Goal: Information Seeking & Learning: Learn about a topic

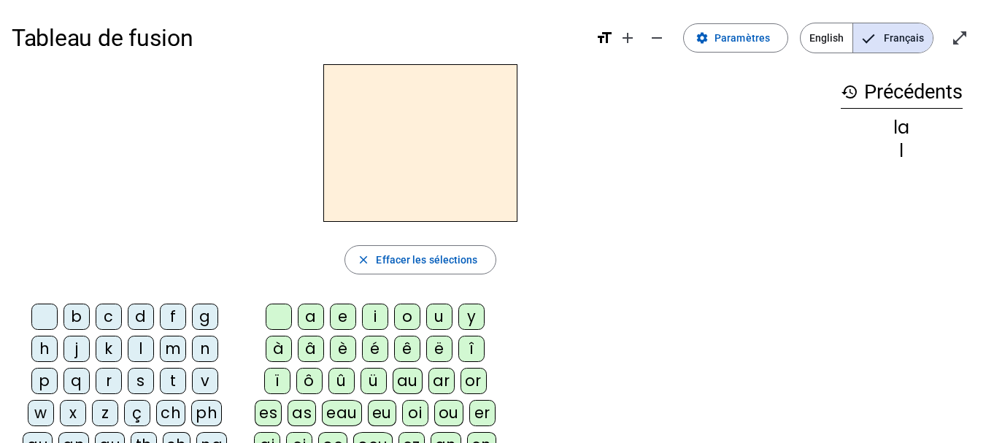
scroll to position [21, 0]
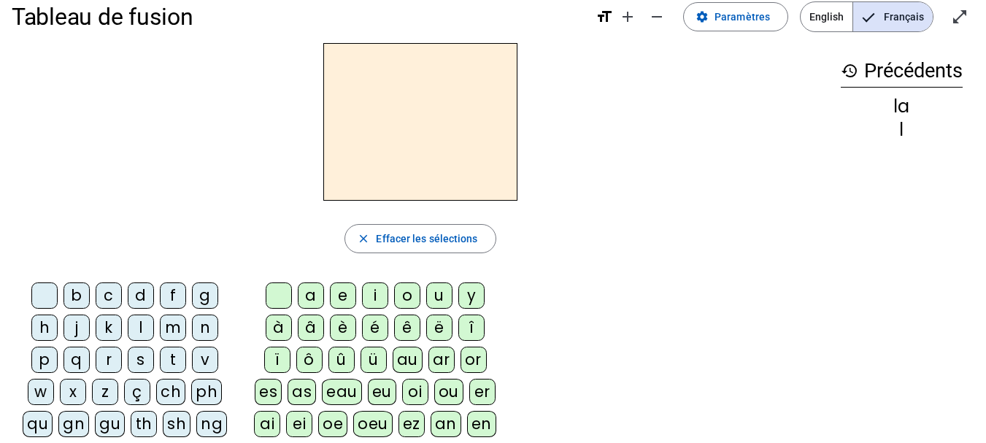
click at [128, 322] on div "l" at bounding box center [141, 327] width 26 height 26
click at [303, 293] on div "a" at bounding box center [311, 295] width 26 height 26
click at [331, 296] on div "e" at bounding box center [343, 295] width 26 height 26
click at [434, 295] on div "u" at bounding box center [439, 295] width 26 height 26
click at [163, 356] on div "t" at bounding box center [173, 360] width 26 height 26
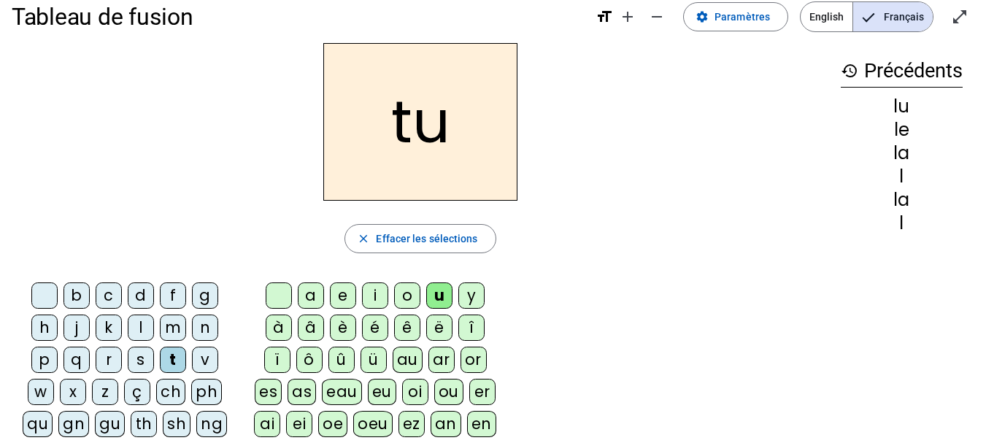
click at [339, 295] on div "e" at bounding box center [343, 295] width 26 height 26
click at [305, 290] on div "a" at bounding box center [311, 295] width 26 height 26
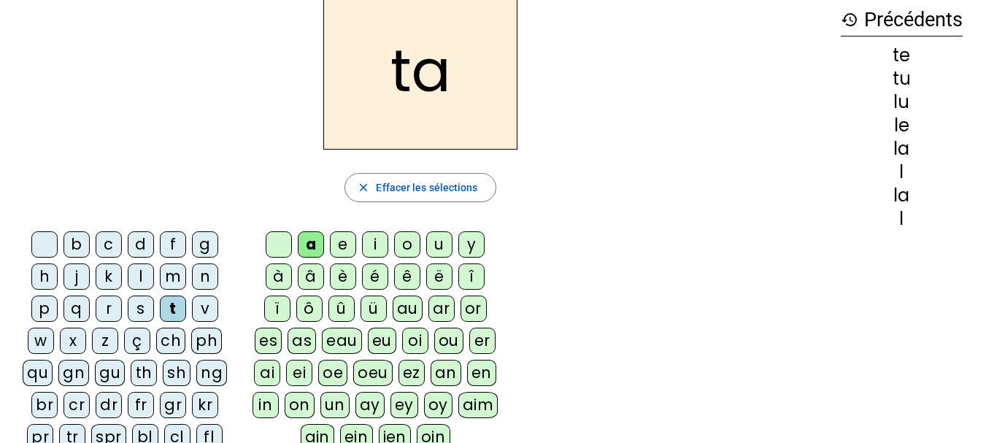
scroll to position [0, 0]
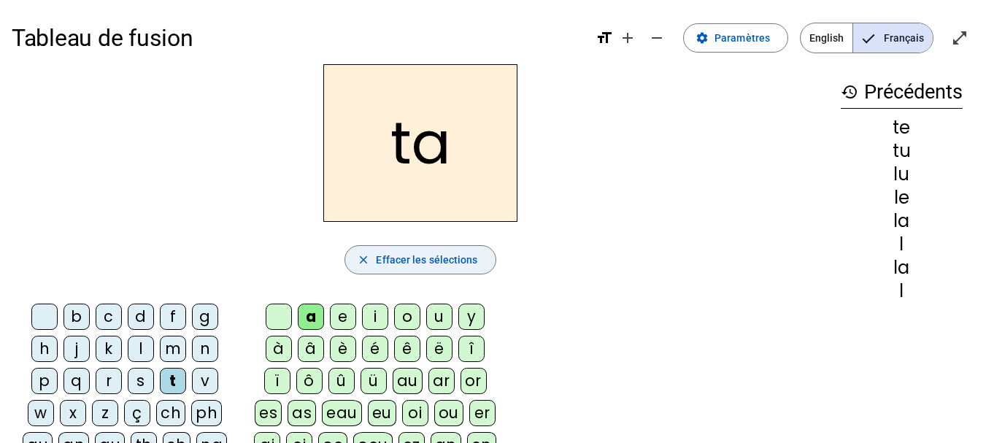
click at [427, 253] on span "Effacer les sélections" at bounding box center [426, 260] width 101 height 18
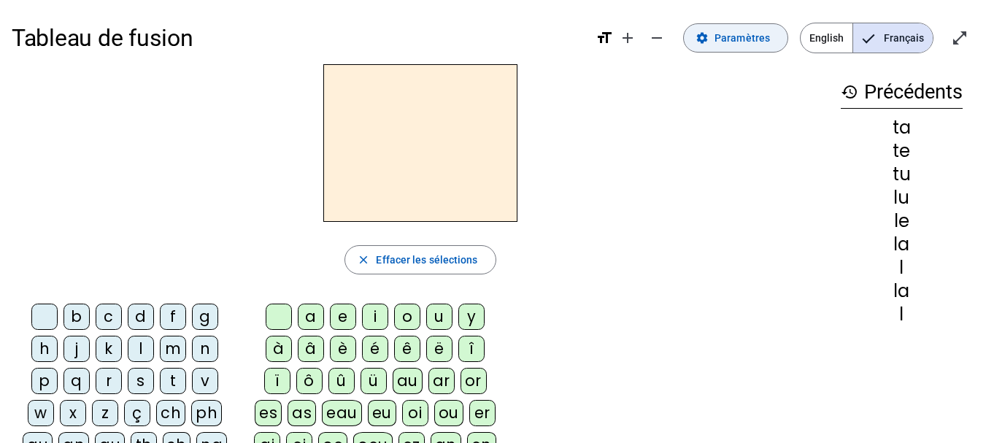
click at [748, 47] on span at bounding box center [736, 37] width 104 height 35
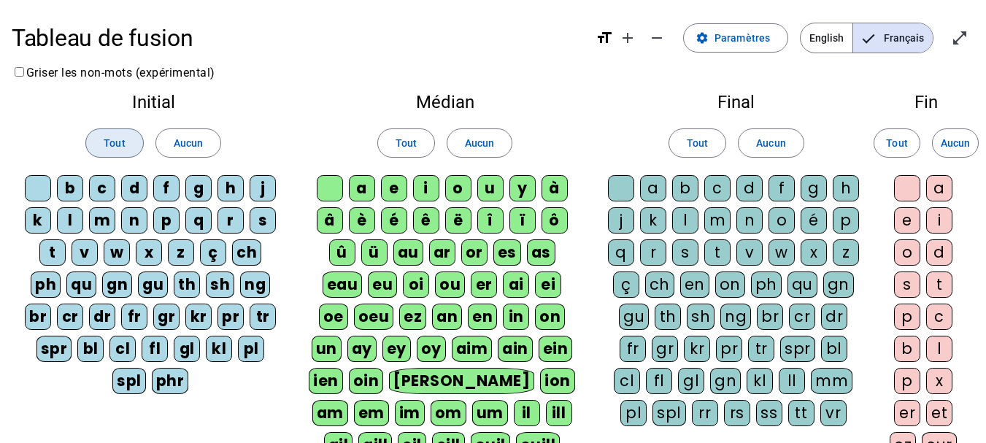
drag, startPoint x: 117, startPoint y: 139, endPoint x: 318, endPoint y: 123, distance: 201.2
click at [119, 139] on span "Tout" at bounding box center [114, 143] width 21 height 18
drag, startPoint x: 393, startPoint y: 139, endPoint x: 405, endPoint y: 142, distance: 12.0
click at [405, 142] on button "Tout" at bounding box center [406, 142] width 58 height 29
drag, startPoint x: 692, startPoint y: 145, endPoint x: 836, endPoint y: 125, distance: 145.8
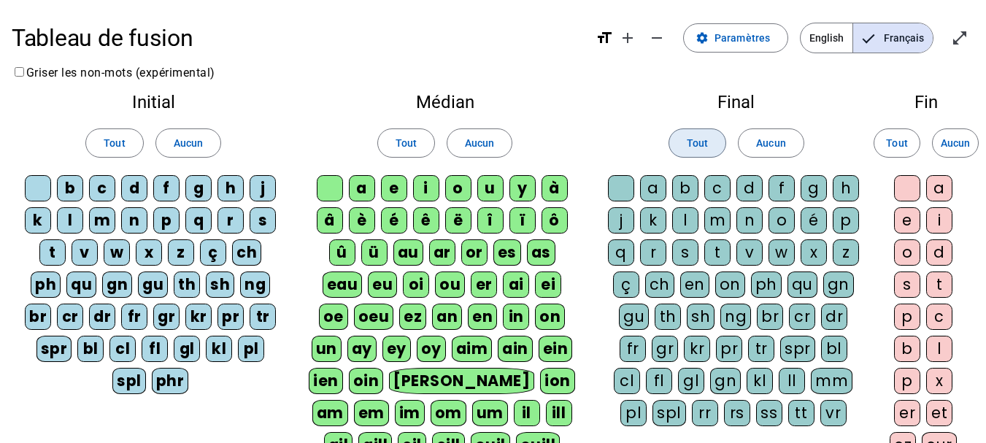
click at [692, 144] on span "Tout" at bounding box center [697, 143] width 21 height 18
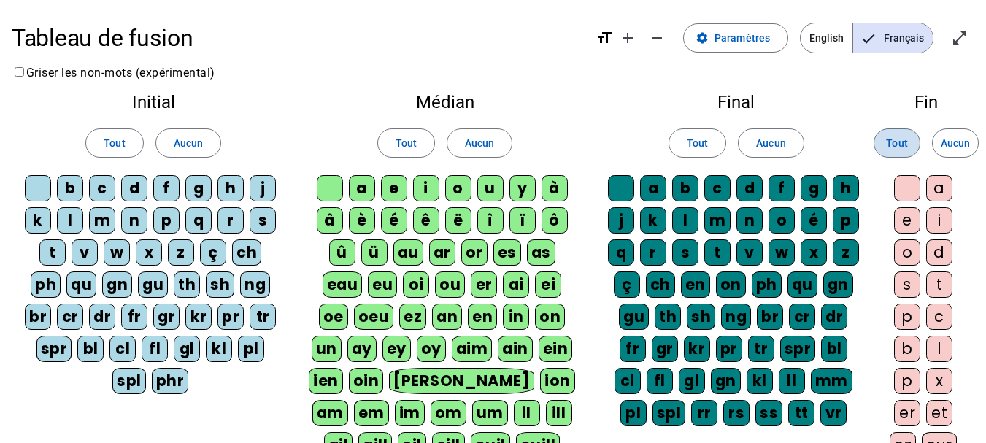
click at [881, 149] on span at bounding box center [896, 142] width 45 height 35
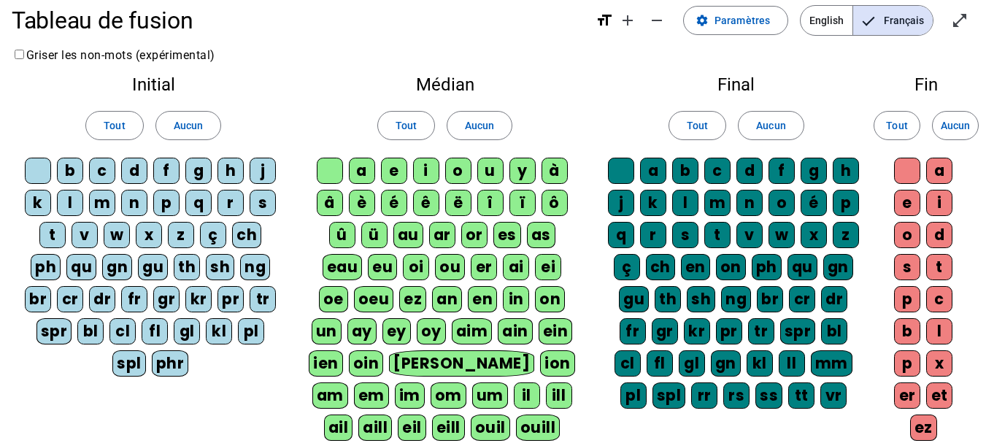
scroll to position [376, 0]
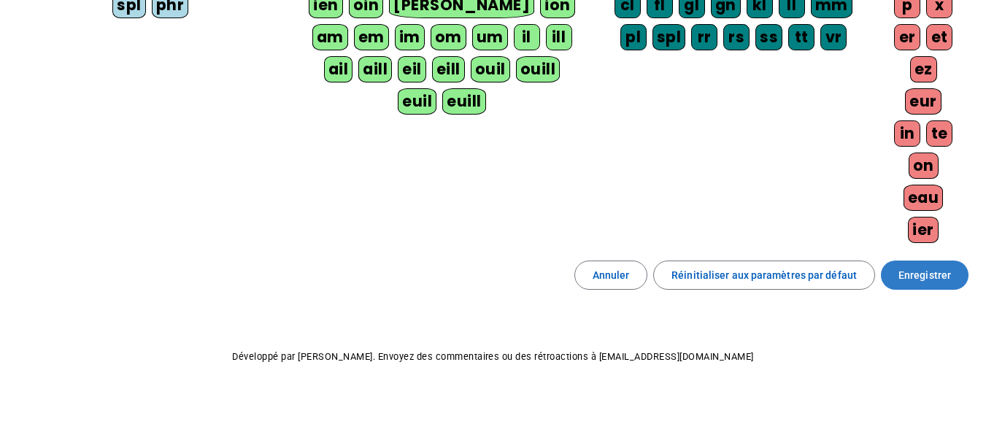
click at [937, 285] on span at bounding box center [925, 275] width 88 height 35
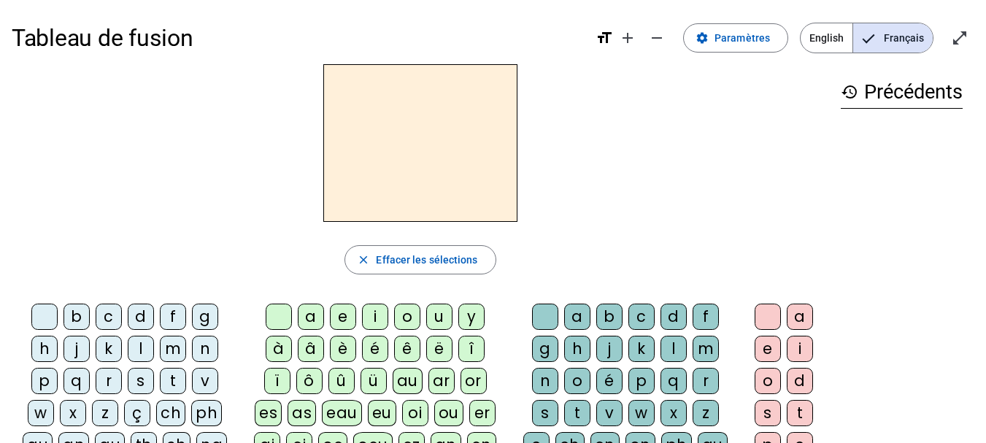
click at [171, 312] on div "f" at bounding box center [173, 316] width 26 height 26
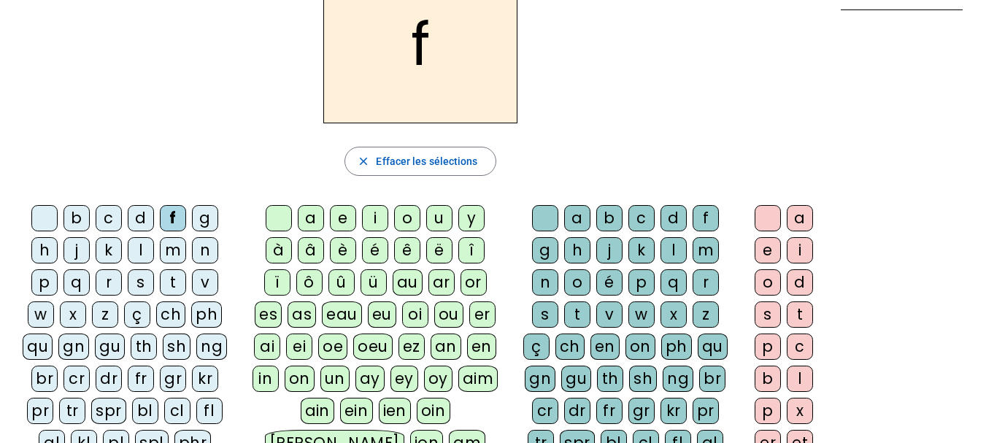
scroll to position [100, 0]
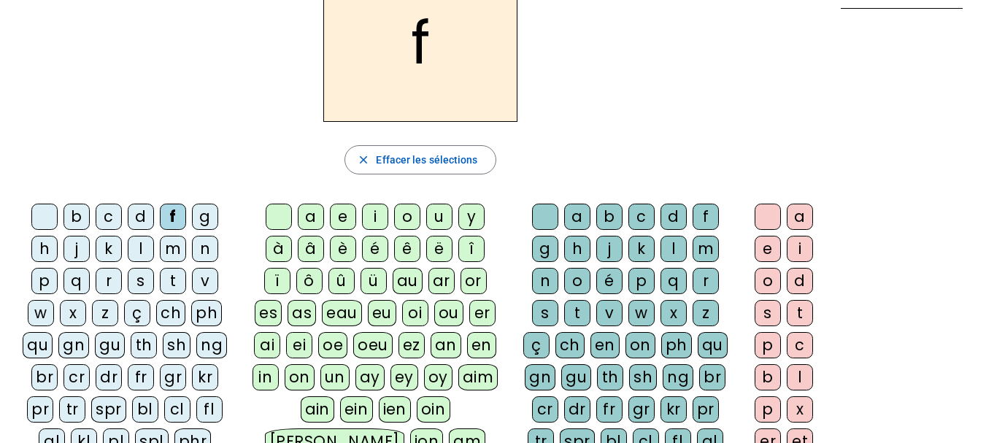
click at [406, 244] on div "ê" at bounding box center [407, 249] width 26 height 26
click at [584, 309] on div "t" at bounding box center [577, 313] width 26 height 26
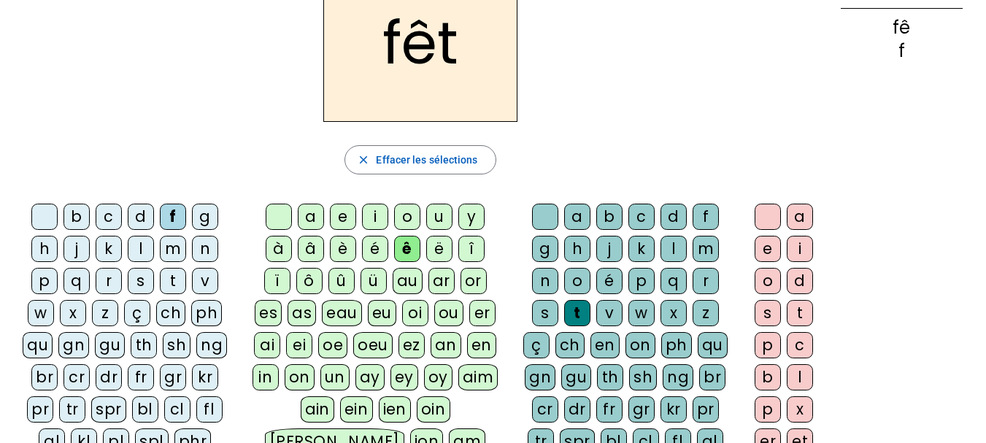
click at [767, 250] on div "e" at bounding box center [767, 249] width 26 height 26
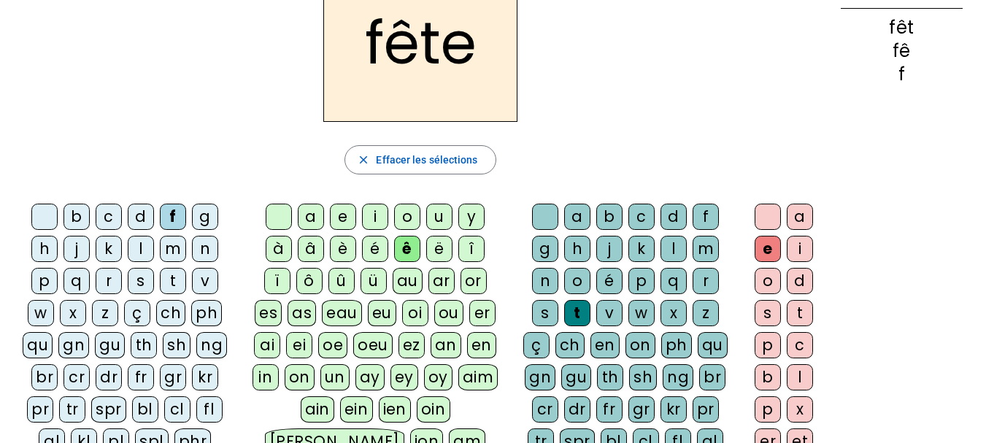
click at [178, 282] on div "t" at bounding box center [173, 281] width 26 height 26
click at [74, 218] on div "b" at bounding box center [76, 217] width 26 height 26
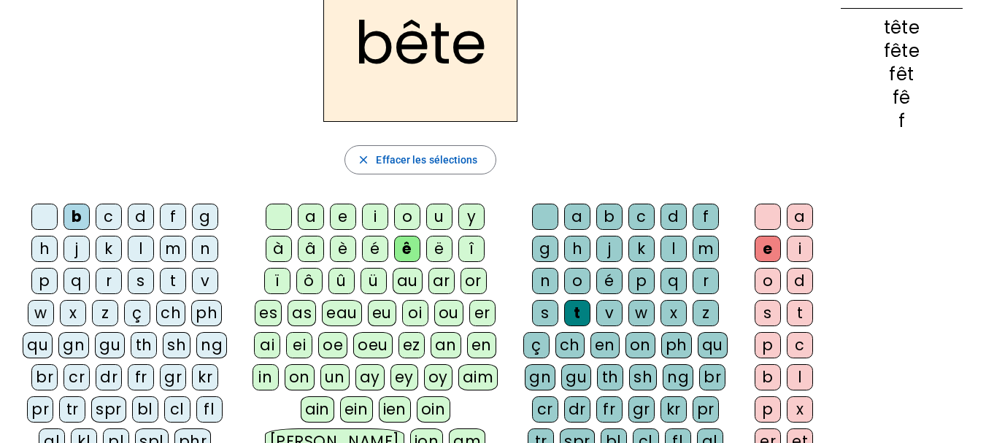
click at [443, 214] on div "u" at bounding box center [439, 217] width 26 height 26
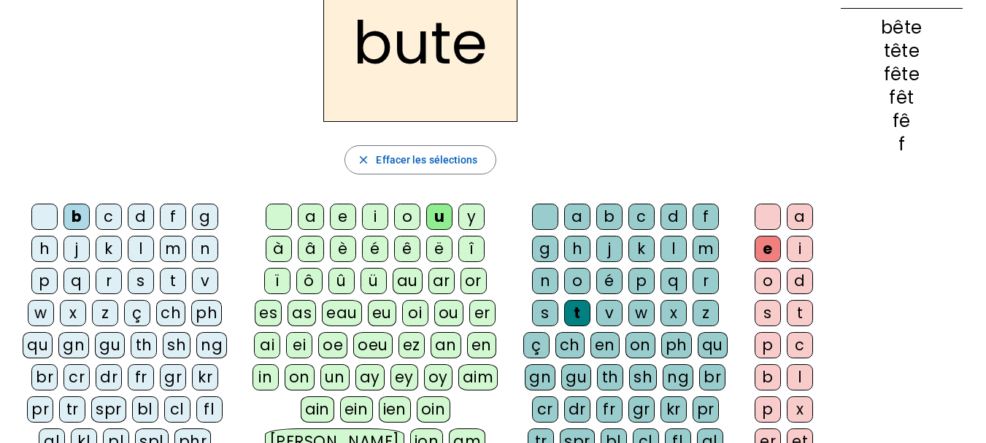
click at [545, 306] on div "s" at bounding box center [545, 313] width 26 height 26
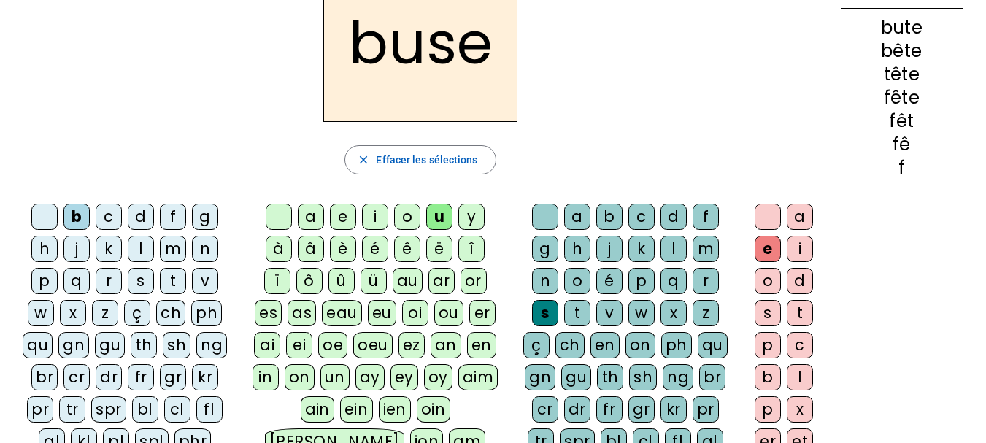
click at [381, 212] on div "i" at bounding box center [375, 217] width 26 height 26
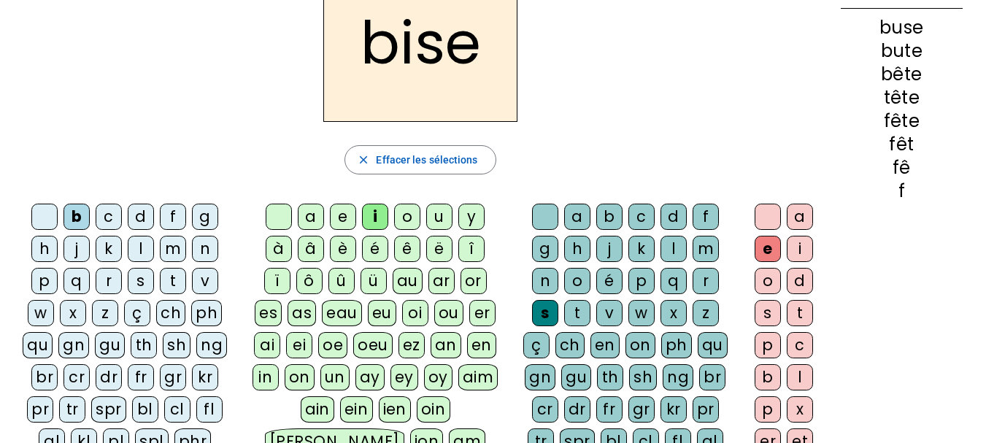
click at [316, 217] on div "a" at bounding box center [311, 217] width 26 height 26
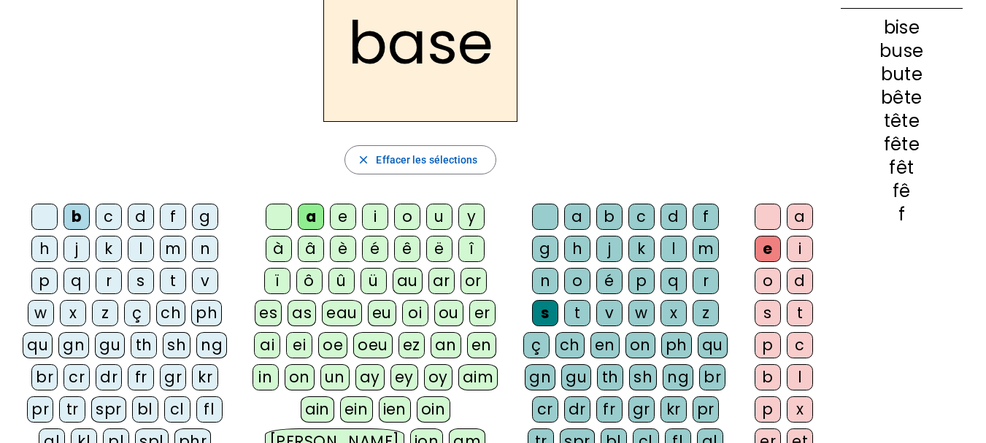
click at [104, 280] on div "r" at bounding box center [109, 281] width 26 height 26
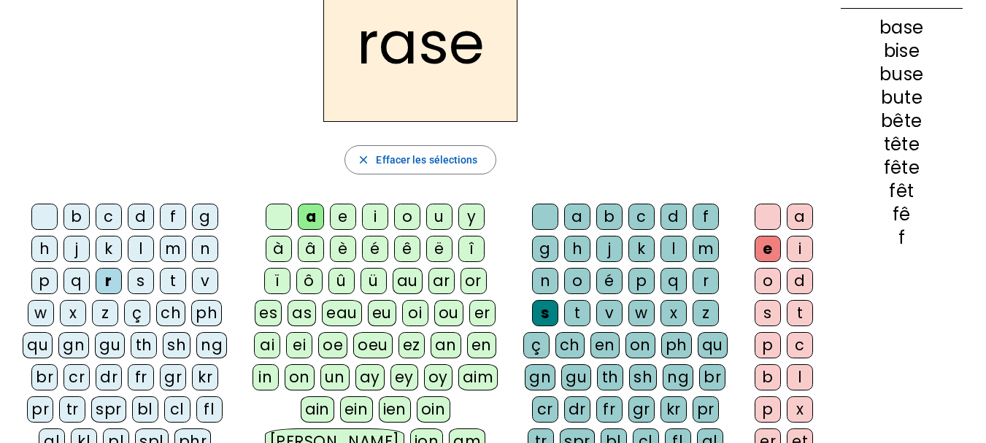
click at [201, 214] on div "g" at bounding box center [205, 217] width 26 height 26
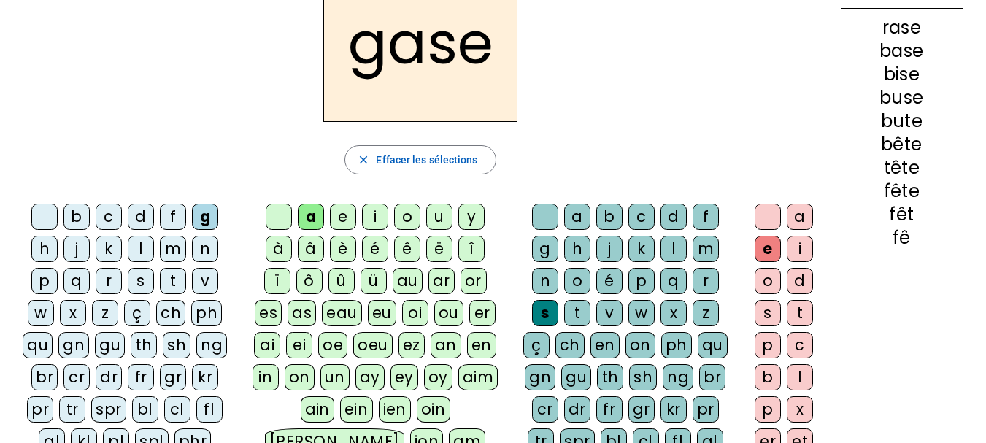
click at [106, 277] on div "r" at bounding box center [109, 281] width 26 height 26
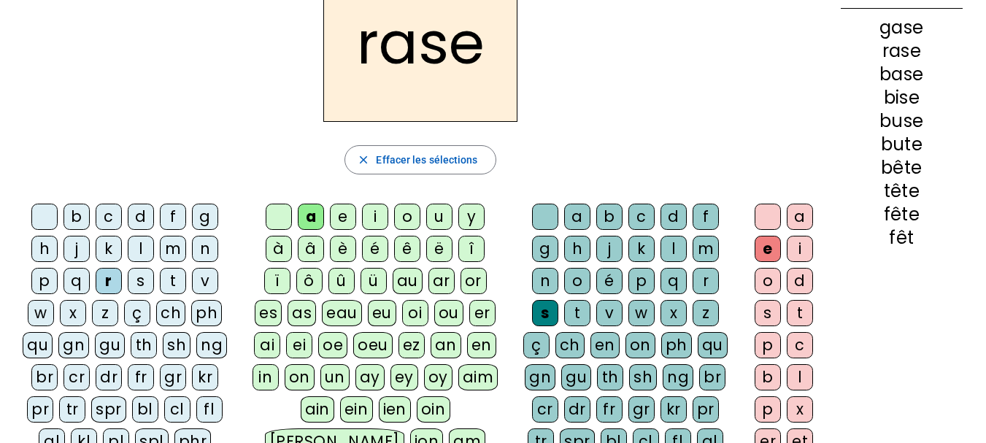
click at [545, 248] on div "g" at bounding box center [545, 249] width 26 height 26
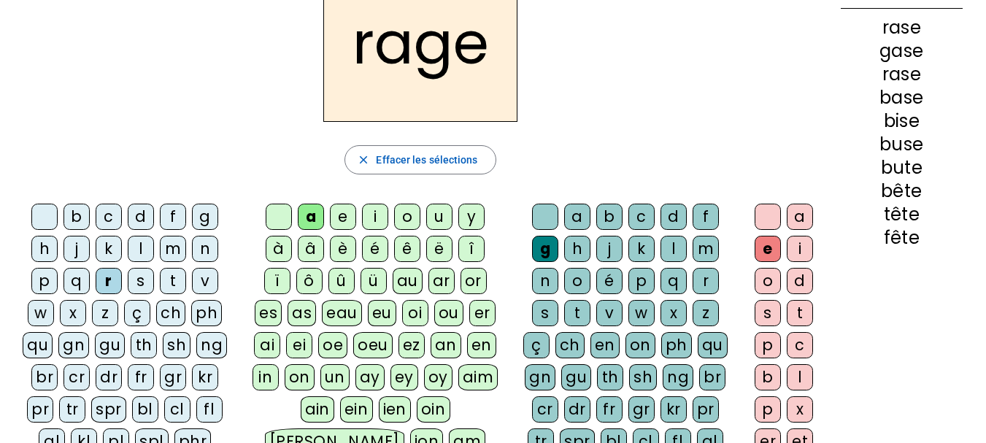
click at [42, 279] on div "p" at bounding box center [44, 281] width 26 height 26
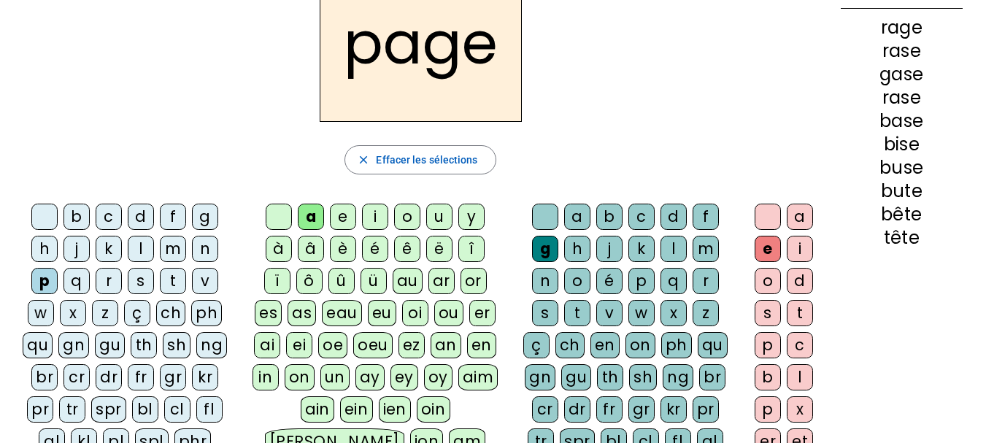
click at [612, 303] on div "v" at bounding box center [609, 313] width 26 height 26
